Goal: Task Accomplishment & Management: Complete application form

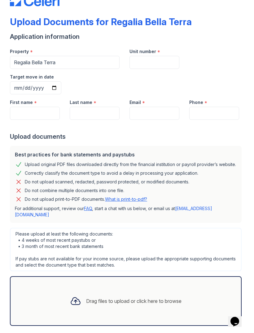
scroll to position [20, 0]
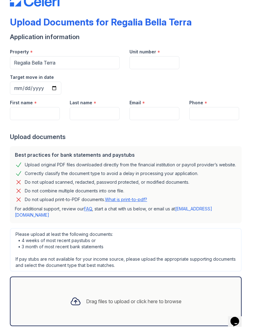
click at [190, 276] on div "Drag files to upload or click here to browse" at bounding box center [126, 301] width 232 height 50
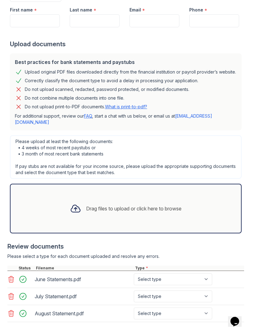
scroll to position [112, 0]
click at [176, 274] on select "Select type Paystub Bank Statement Offer Letter Tax Documents Benefit Award Let…" at bounding box center [173, 280] width 78 height 12
select select "bank_statement"
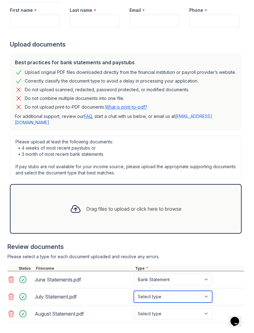
click at [180, 291] on select "Select type Paystub Bank Statement Offer Letter Tax Documents Benefit Award Let…" at bounding box center [173, 297] width 78 height 12
select select "bank_statement"
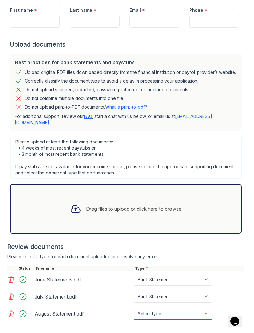
click at [179, 308] on select "Select type Paystub Bank Statement Offer Letter Tax Documents Benefit Award Let…" at bounding box center [173, 314] width 78 height 12
select select "bank_statement"
click at [169, 205] on div "Drag files to upload or click here to browse" at bounding box center [134, 208] width 96 height 7
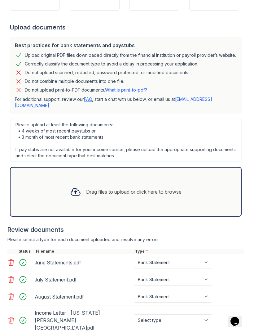
scroll to position [129, 0]
click at [173, 314] on select "Select type Paystub Bank Statement Offer Letter Tax Documents Benefit Award Let…" at bounding box center [173, 320] width 78 height 12
select select "other"
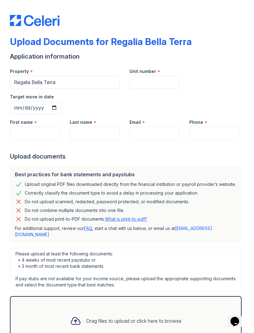
scroll to position [0, 0]
click at [163, 79] on input "Unit number" at bounding box center [155, 82] width 50 height 13
type input "32004"
click at [35, 127] on input "First name" at bounding box center [35, 133] width 50 height 13
type input "[US_STATE]"
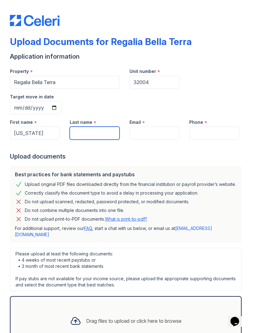
click at [104, 127] on input "Last name" at bounding box center [95, 133] width 50 height 13
type input "[PERSON_NAME]"
click at [161, 127] on input "Email" at bounding box center [155, 133] width 50 height 13
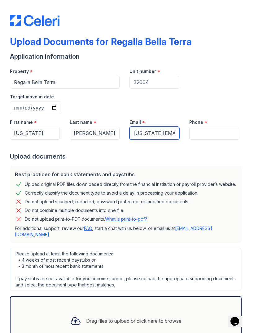
type input "[US_STATE][EMAIL_ADDRESS][DOMAIN_NAME]"
click at [219, 127] on input "Phone" at bounding box center [215, 133] width 50 height 13
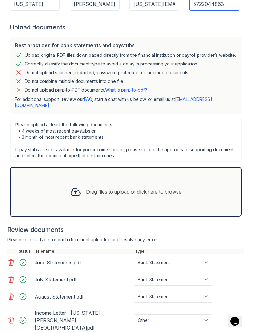
scroll to position [129, 0]
type input "5722044863"
click at [234, 225] on div "Review documents" at bounding box center [125, 229] width 237 height 9
